Goal: Communication & Community: Answer question/provide support

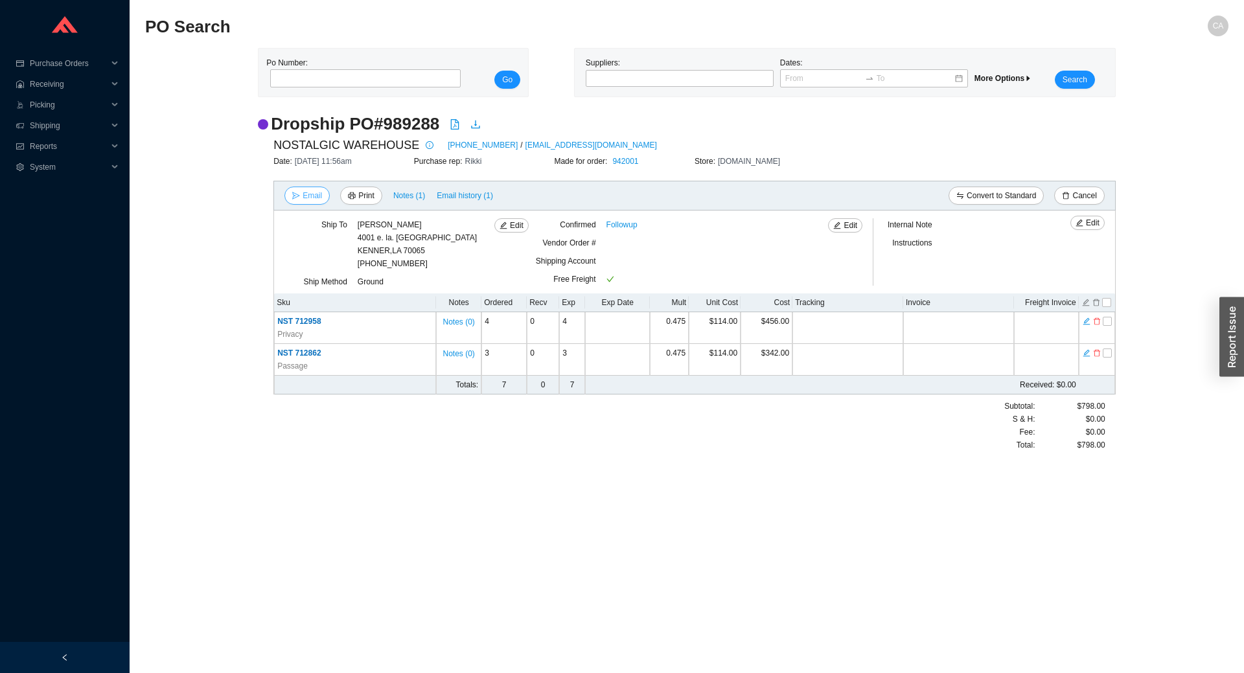
click at [310, 200] on span "Email" at bounding box center [311, 195] width 19 height 13
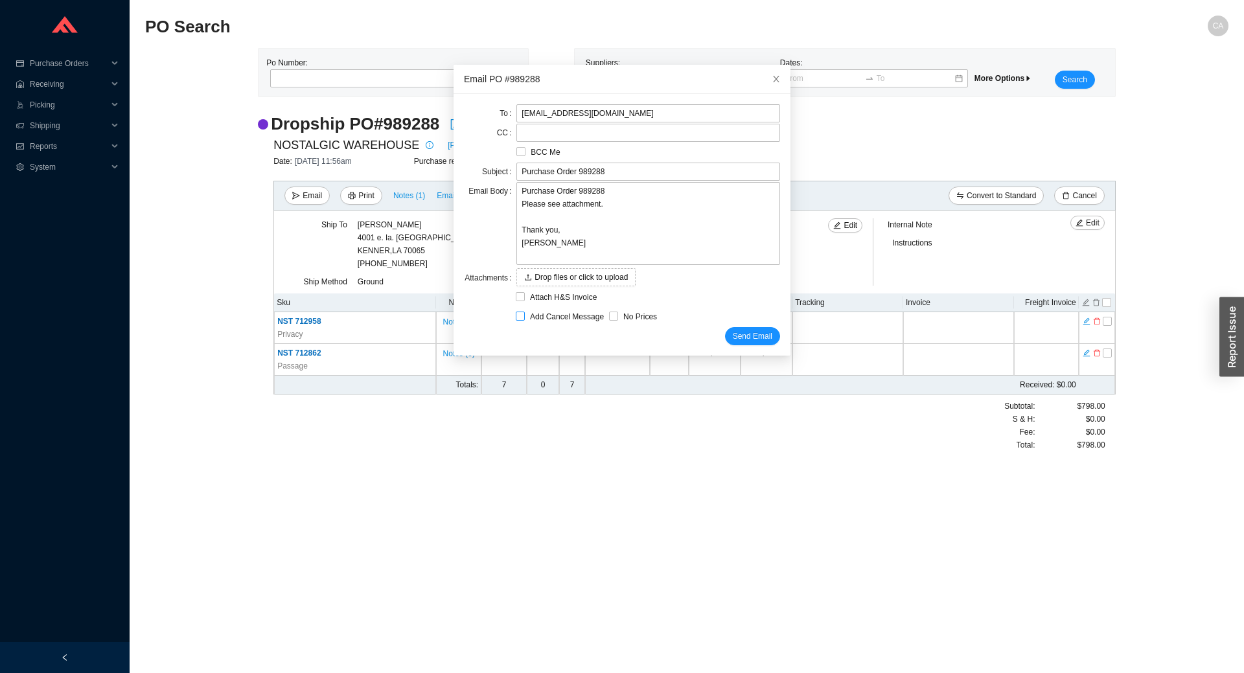
click at [526, 315] on span "Add Cancel Message" at bounding box center [567, 316] width 84 height 13
click at [525, 315] on input "Add Cancel Message" at bounding box center [520, 316] width 9 height 9
checkbox input "true"
type input "Purchase Order 989288 - PLEASE CANCEL"
type textarea "Please cancel and confirm via email. Thank you, [PERSON_NAME]"
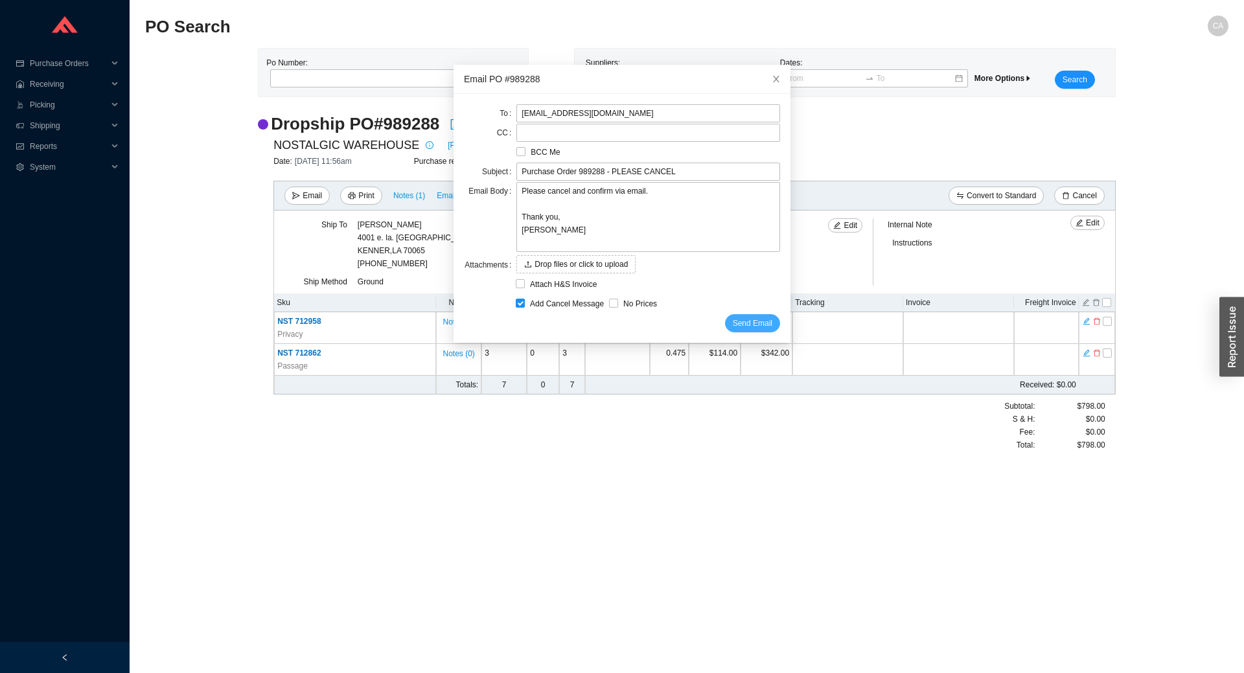
click at [737, 326] on span "Send Email" at bounding box center [753, 323] width 40 height 13
